Goal: Transaction & Acquisition: Purchase product/service

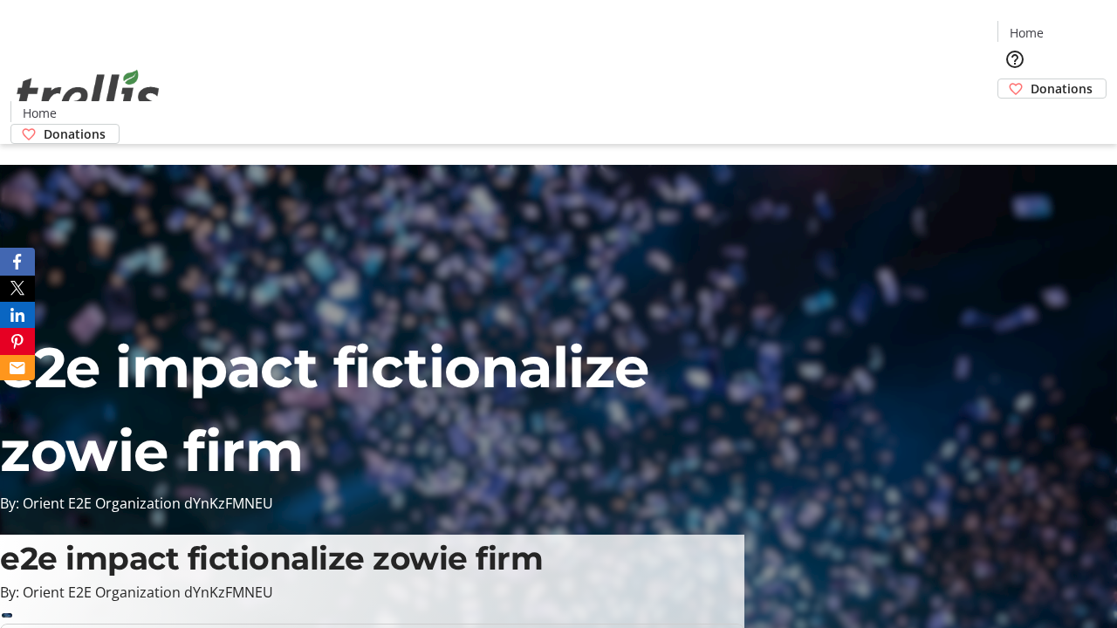
click at [1030, 79] on span "Donations" at bounding box center [1061, 88] width 62 height 18
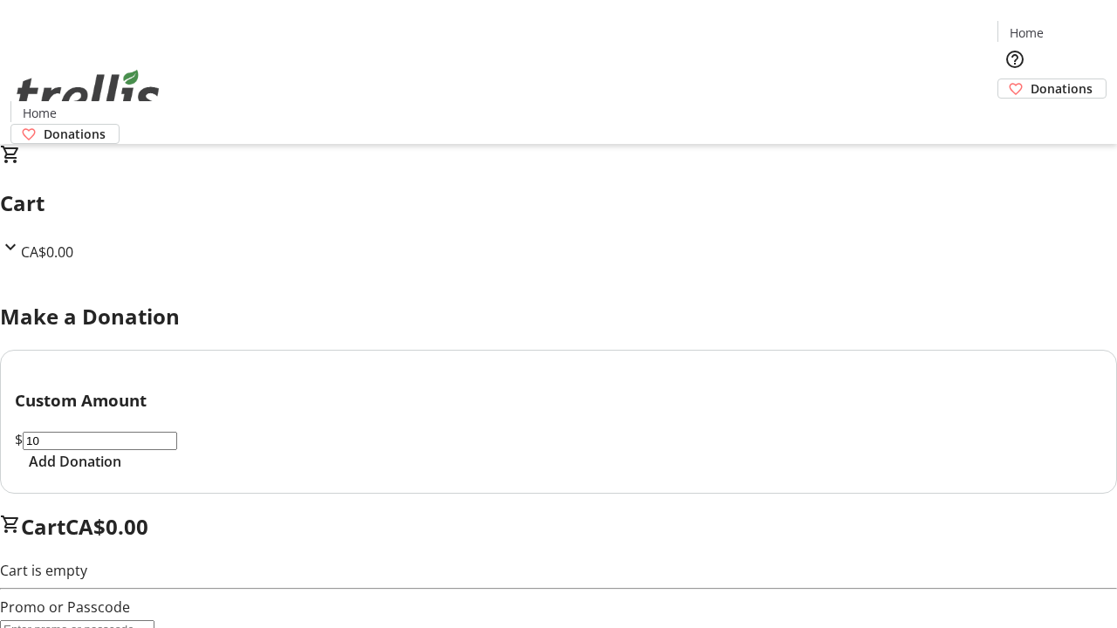
click at [121, 472] on span "Add Donation" at bounding box center [75, 461] width 92 height 21
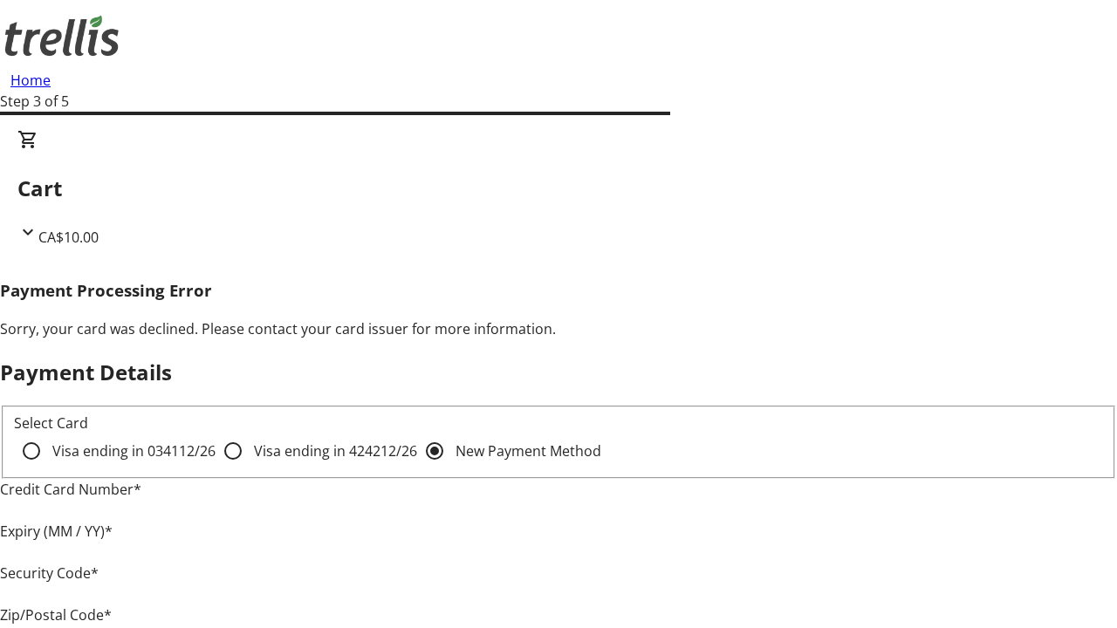
click at [216, 466] on input "Visa ending in 4242 12/26" at bounding box center [233, 451] width 35 height 35
radio input "true"
